Goal: Navigation & Orientation: Find specific page/section

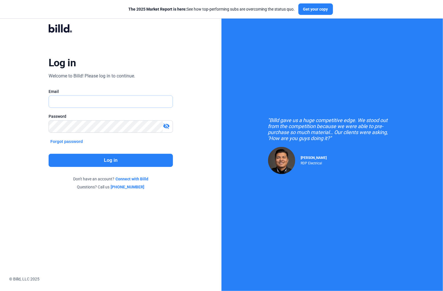
type input "[PERSON_NAME][EMAIL_ADDRESS][DOMAIN_NAME]"
click at [92, 160] on button "Log in" at bounding box center [111, 160] width 124 height 13
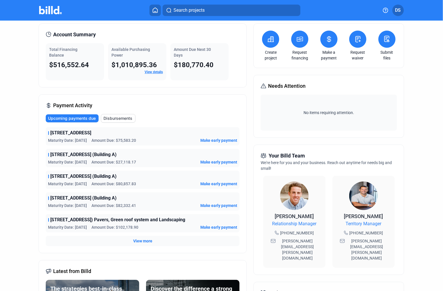
scroll to position [86, 0]
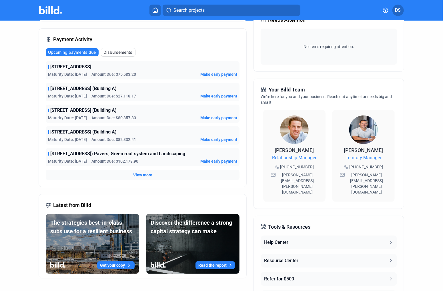
click at [140, 174] on span "View more" at bounding box center [142, 175] width 19 height 6
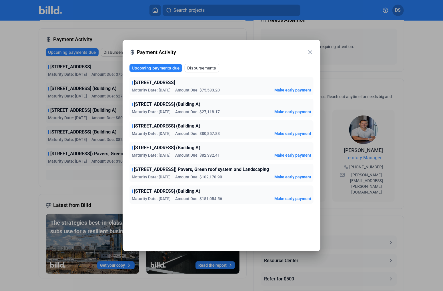
click at [309, 51] on mat-icon "close" at bounding box center [310, 52] width 7 height 7
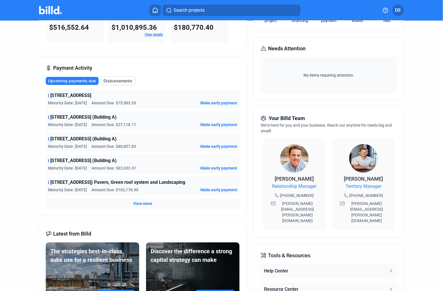
scroll to position [0, 0]
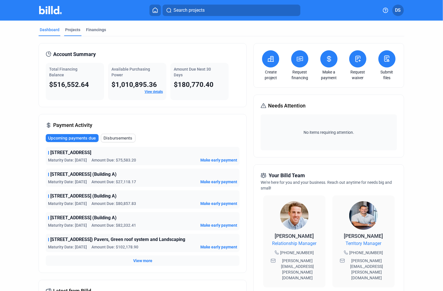
click at [73, 28] on div "Projects" at bounding box center [72, 30] width 15 height 6
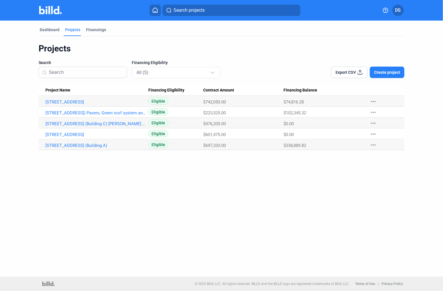
click at [373, 101] on mat-icon "more_horiz" at bounding box center [373, 101] width 7 height 7
click at [373, 101] on div at bounding box center [221, 145] width 443 height 291
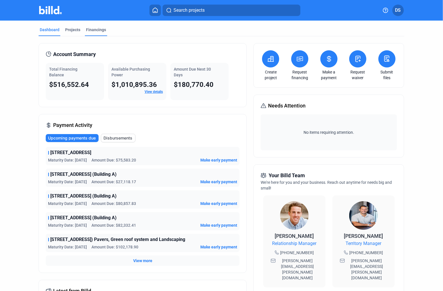
click at [89, 30] on div "Financings" at bounding box center [96, 30] width 20 height 6
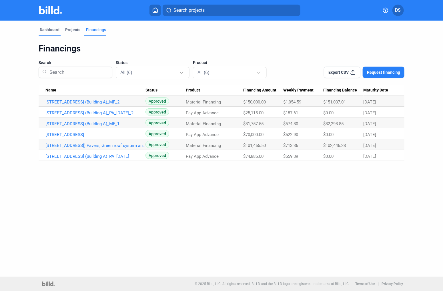
click at [52, 30] on div "Dashboard" at bounding box center [50, 30] width 20 height 6
